Goal: Find specific page/section: Find specific page/section

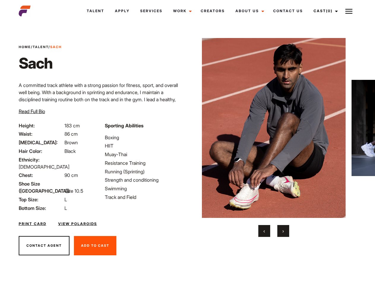
click at [324, 11] on link "Cast (0)" at bounding box center [324, 11] width 33 height 16
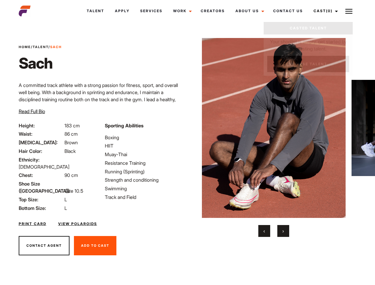
click at [349, 11] on img at bounding box center [348, 11] width 7 height 7
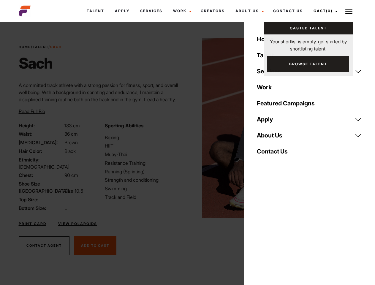
click at [273, 137] on img at bounding box center [274, 128] width 144 height 180
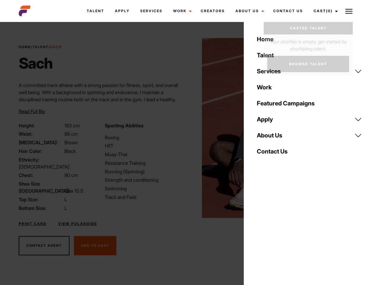
click at [187, 128] on div "Sporting Abilities Boxing HIIT Muay-Thai Resistance Training Running (Sprinting…" at bounding box center [144, 167] width 86 height 90
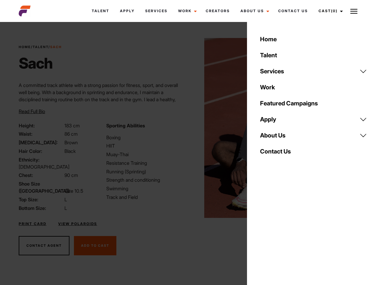
click at [264, 231] on div "Home Talent Services Talent Casting Photography Videography Creative Hair and M…" at bounding box center [313, 142] width 133 height 285
click at [283, 231] on div "Home Talent Services Talent Casting Photography Videography Creative Hair and M…" at bounding box center [313, 142] width 133 height 285
